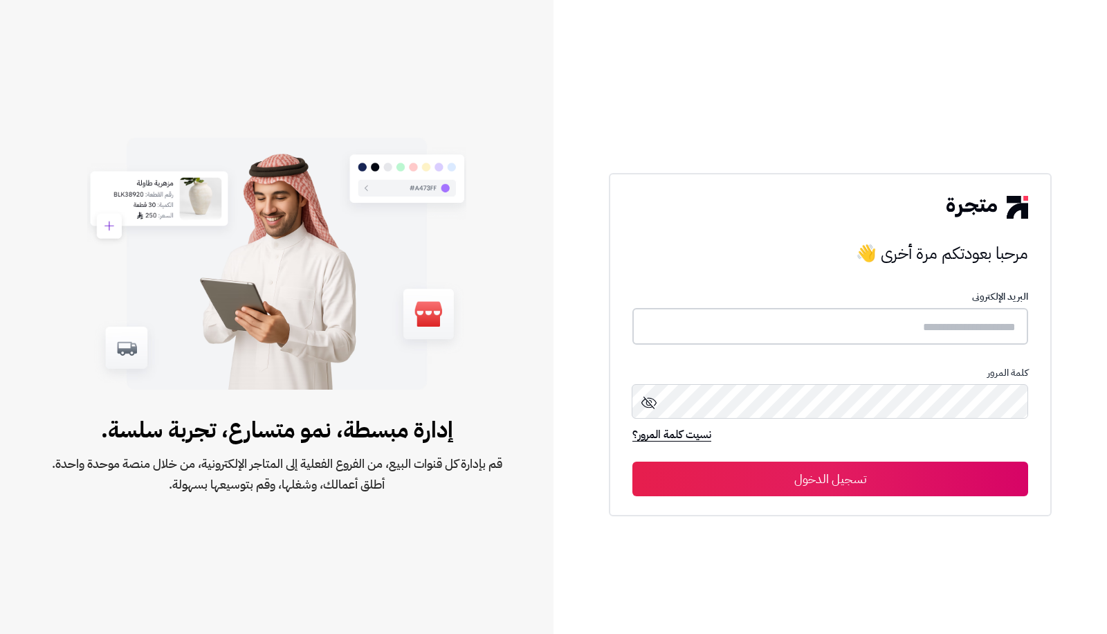
type input "**********"
click at [773, 476] on button "تسجيل الدخول" at bounding box center [830, 478] width 396 height 35
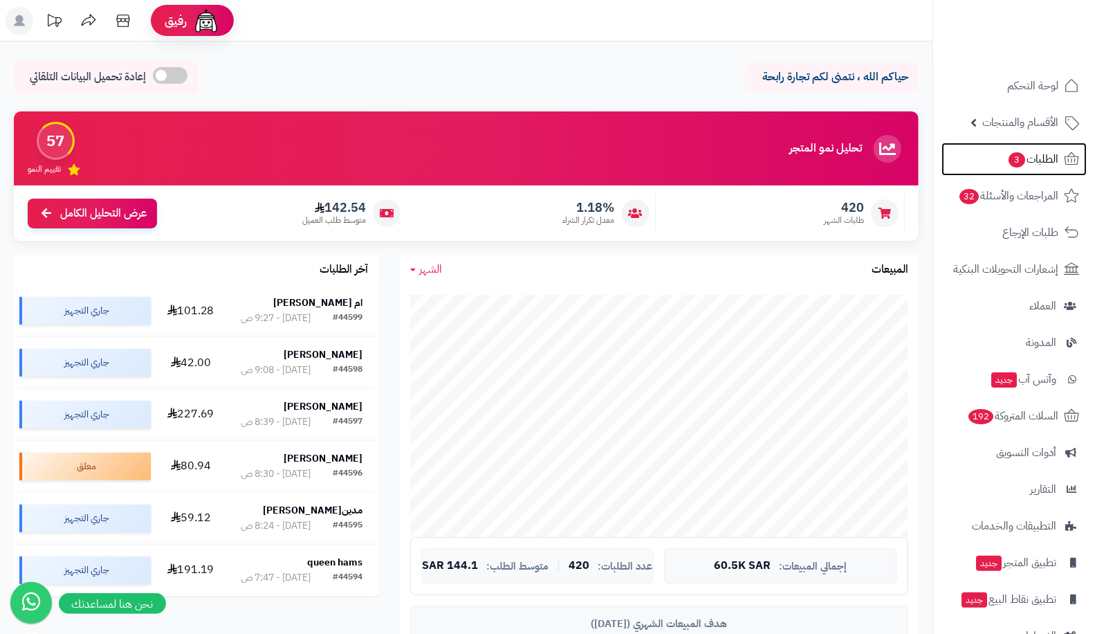
click at [1048, 152] on span "الطلبات 3" at bounding box center [1033, 158] width 51 height 19
